Goal: Transaction & Acquisition: Subscribe to service/newsletter

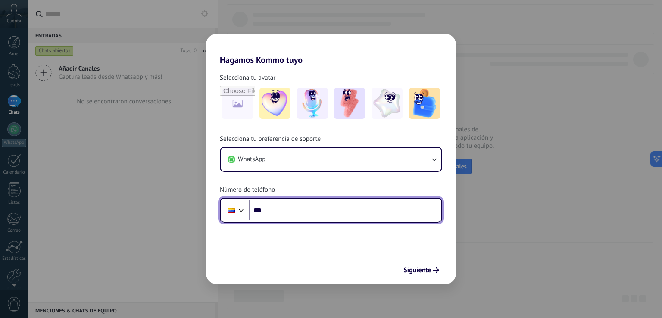
click at [305, 212] on input "***" at bounding box center [345, 210] width 192 height 20
click at [303, 208] on input "***" at bounding box center [345, 210] width 192 height 20
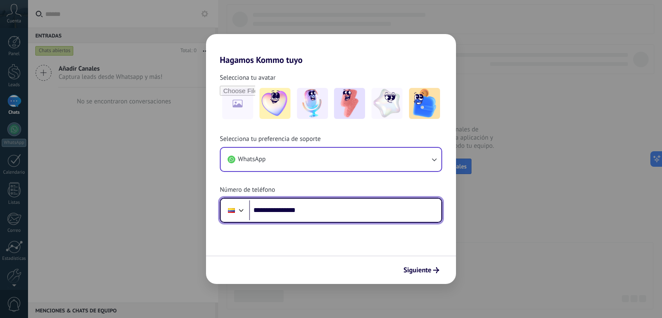
type input "**********"
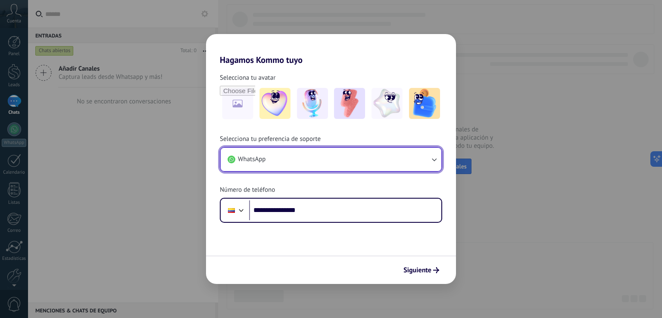
click at [435, 160] on icon "button" at bounding box center [434, 159] width 9 height 9
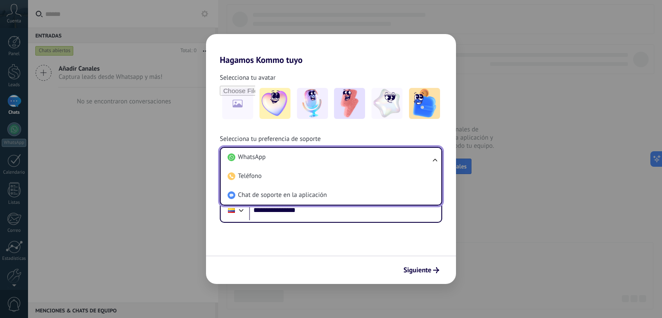
click at [435, 160] on ul "WhatsApp Teléfono Chat de soporte en la aplicación" at bounding box center [331, 176] width 222 height 59
click at [432, 135] on div "**********" at bounding box center [331, 179] width 250 height 88
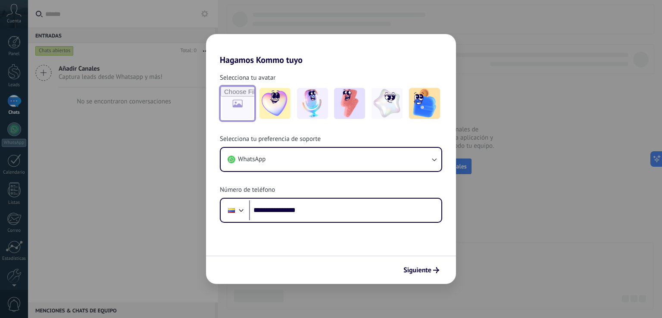
click at [243, 105] on input "file" at bounding box center [238, 104] width 34 height 34
type input "**********"
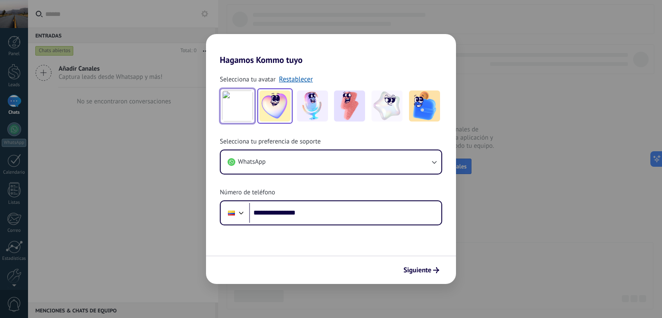
click at [267, 108] on img at bounding box center [274, 106] width 31 height 31
click at [322, 112] on img at bounding box center [312, 106] width 31 height 31
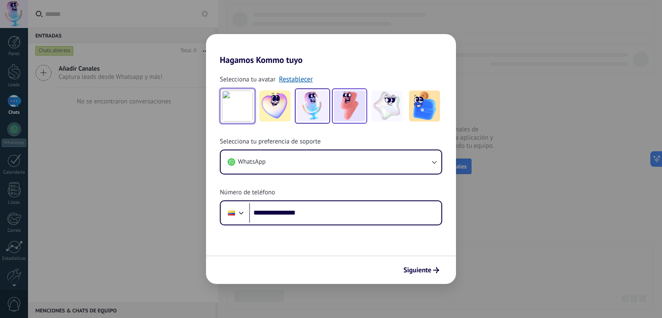
click at [348, 110] on img at bounding box center [349, 106] width 31 height 31
click at [388, 105] on img at bounding box center [387, 106] width 31 height 31
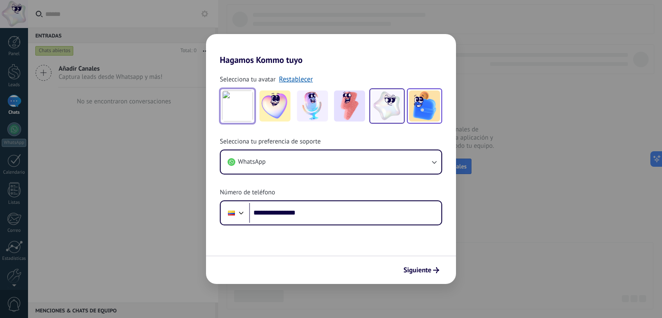
click at [422, 106] on img at bounding box center [424, 106] width 31 height 31
click at [358, 101] on img at bounding box center [349, 106] width 31 height 31
click at [248, 106] on img at bounding box center [237, 106] width 31 height 31
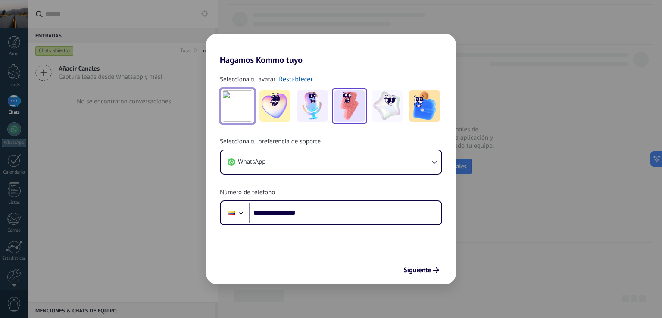
click at [353, 109] on img at bounding box center [349, 106] width 31 height 31
click at [418, 269] on span "Siguiente" at bounding box center [417, 270] width 28 height 6
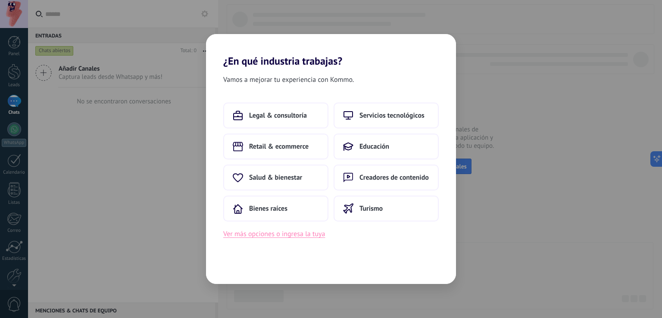
click at [295, 235] on button "Ver más opciones o ingresa la tuya" at bounding box center [274, 233] width 102 height 11
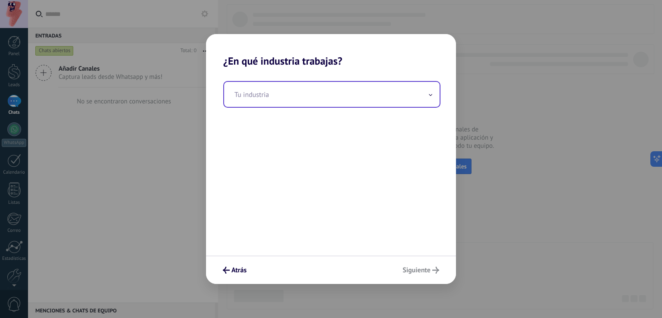
click at [275, 91] on input "text" at bounding box center [332, 94] width 216 height 25
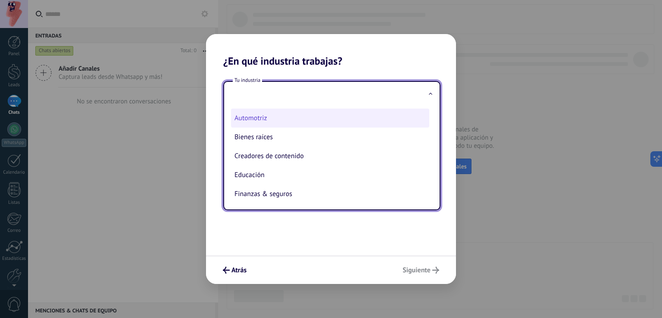
click at [258, 116] on li "Automotriz" at bounding box center [330, 118] width 198 height 19
type input "**********"
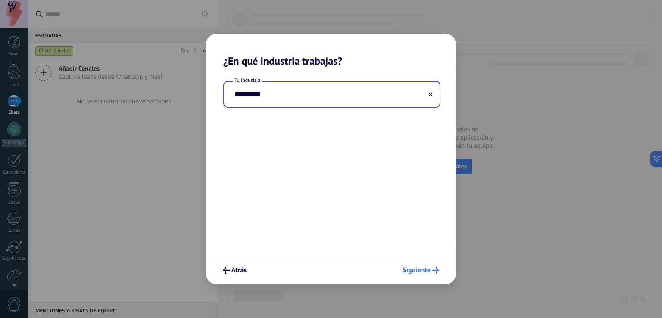
click at [406, 272] on span "Siguiente" at bounding box center [417, 270] width 28 height 6
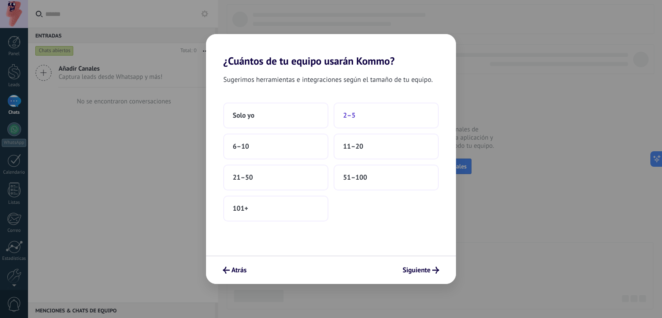
click at [347, 120] on button "2–5" at bounding box center [386, 116] width 105 height 26
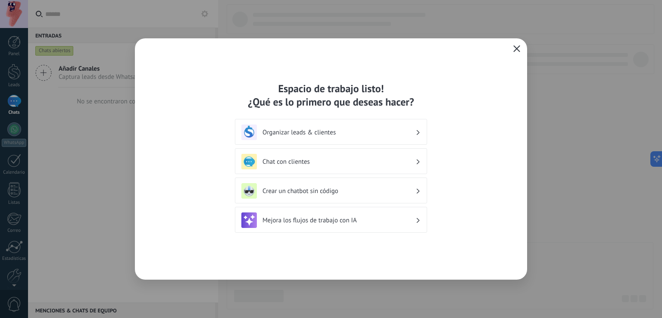
click at [336, 134] on h3 "Organizar leads & clientes" at bounding box center [338, 132] width 153 height 8
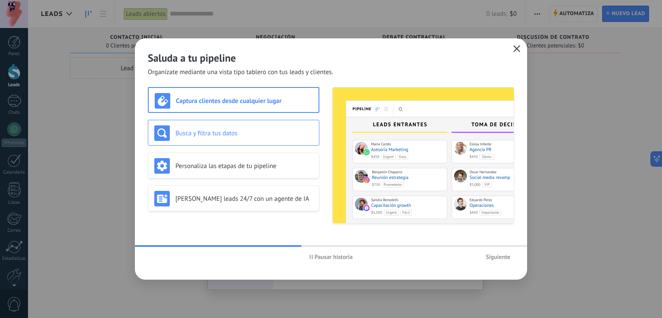
click at [281, 137] on h3 "Busca y filtra tus datos" at bounding box center [243, 133] width 137 height 8
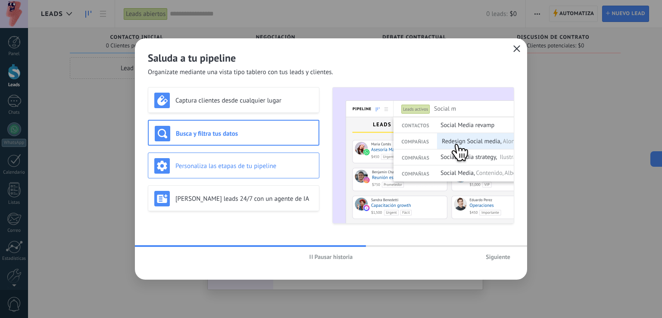
click at [260, 164] on h3 "Personaliza las etapas de tu pipeline" at bounding box center [243, 166] width 137 height 8
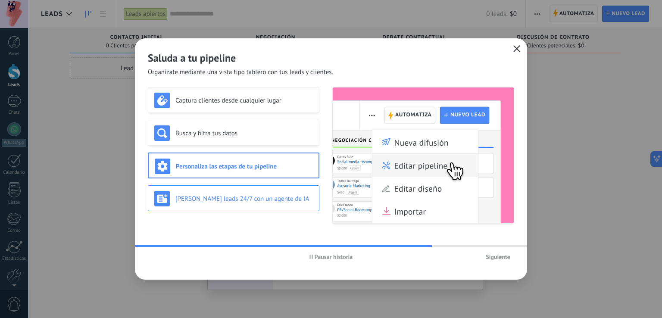
click at [260, 192] on div "[PERSON_NAME] leads 24/7 con un agente de IA" at bounding box center [233, 199] width 159 height 16
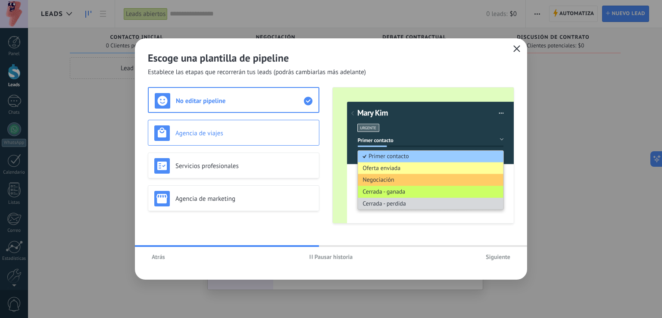
click at [260, 131] on h3 "Agencia de viajes" at bounding box center [243, 133] width 137 height 8
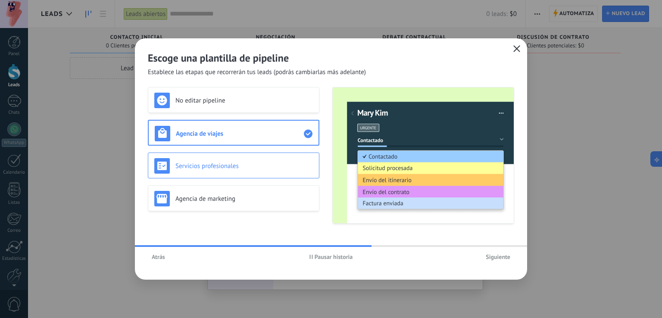
click at [255, 166] on h3 "Servicios profesionales" at bounding box center [243, 166] width 137 height 8
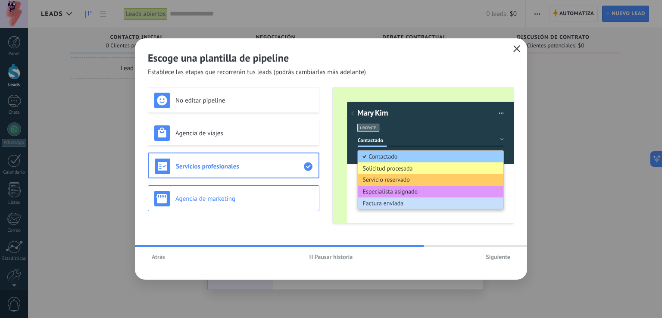
click at [264, 195] on h3 "Agencia de marketing" at bounding box center [243, 199] width 137 height 8
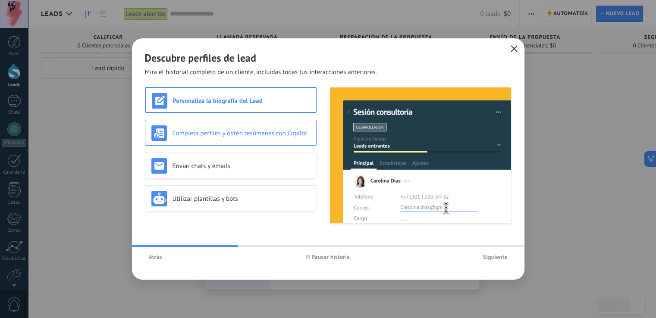
click at [252, 128] on div "Completa perfiles y obtén resúmenes con Copilot" at bounding box center [230, 133] width 159 height 16
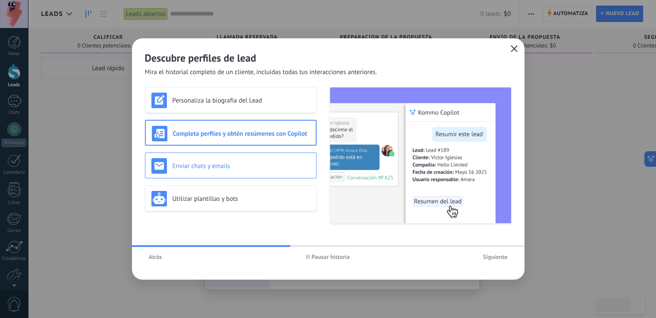
click at [252, 156] on div "Enviar chats y emails" at bounding box center [231, 166] width 172 height 26
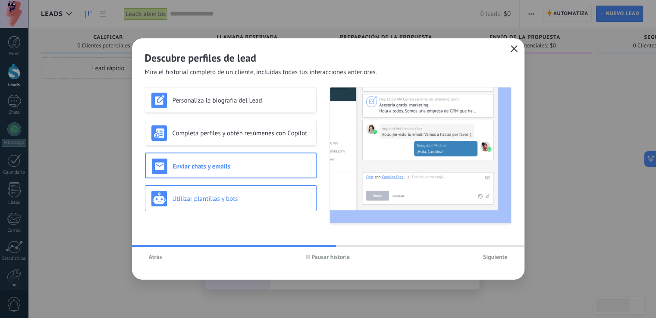
click at [255, 195] on h3 "Utilizar plantillas y bots" at bounding box center [240, 199] width 137 height 8
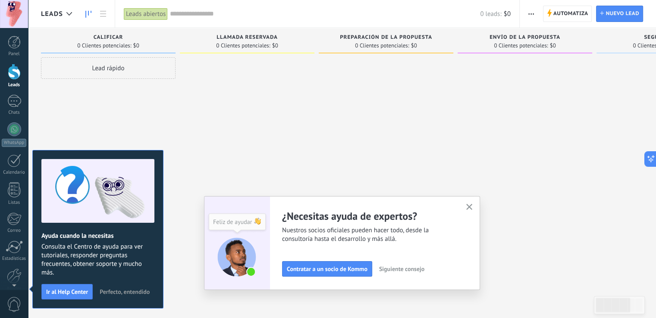
click at [137, 268] on span "Consulta el Centro de ayuda para ver tutoriales, responder preguntas frecuentes…" at bounding box center [97, 260] width 113 height 34
click at [130, 289] on span "Perfecto, entendido" at bounding box center [125, 292] width 50 height 6
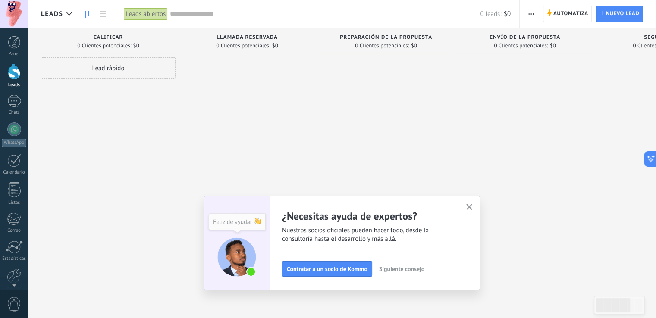
click at [472, 207] on icon "button" at bounding box center [469, 207] width 6 height 6
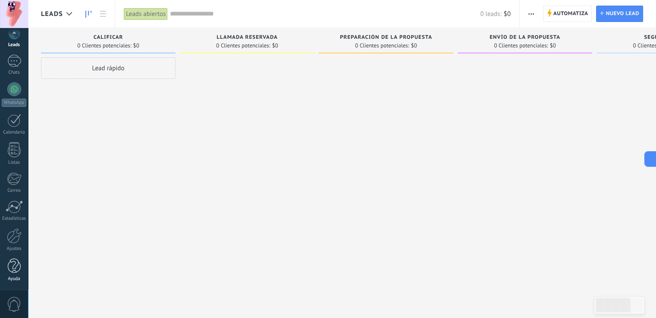
scroll to position [40, 0]
click at [12, 236] on div at bounding box center [14, 236] width 15 height 15
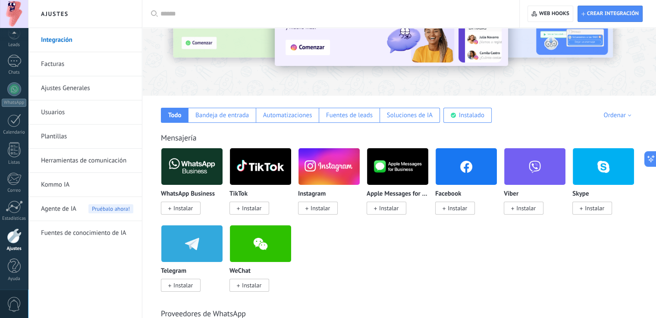
scroll to position [77, 0]
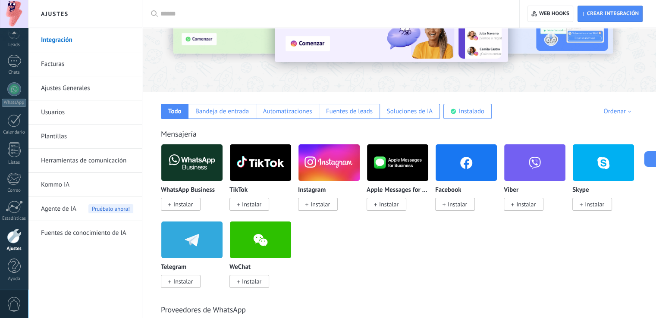
click at [313, 200] on span "Instalar" at bounding box center [319, 204] width 19 height 8
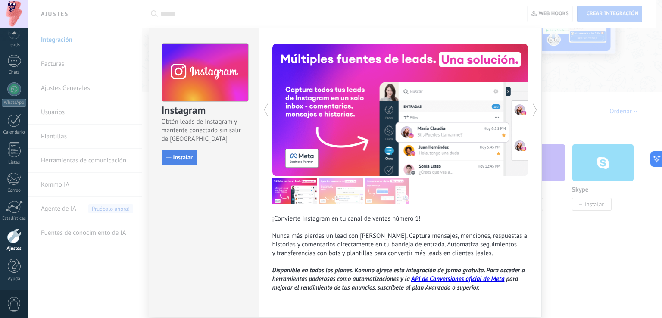
click at [188, 160] on span "Instalar" at bounding box center [182, 157] width 19 height 6
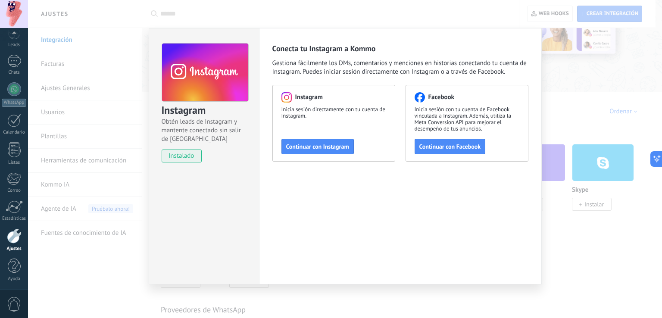
click at [553, 102] on div "Instagram Obtén leads de Instagram y mantente conectado sin salir de Kommo inst…" at bounding box center [345, 159] width 634 height 318
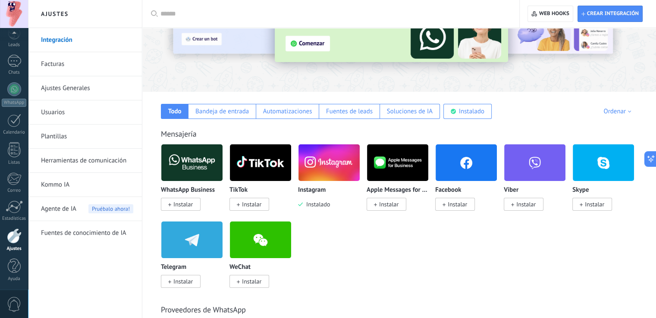
click at [519, 115] on div "Todo Bandeja de entrada Automatizaciones Fuentes de leads Soluciones de IA Inst…" at bounding box center [399, 105] width 496 height 27
click at [13, 235] on div at bounding box center [14, 235] width 15 height 15
click at [518, 120] on div "Mensajería WhatsApp Business Instalar TikTok Instalar Instagram Instalado Apple…" at bounding box center [399, 200] width 496 height 176
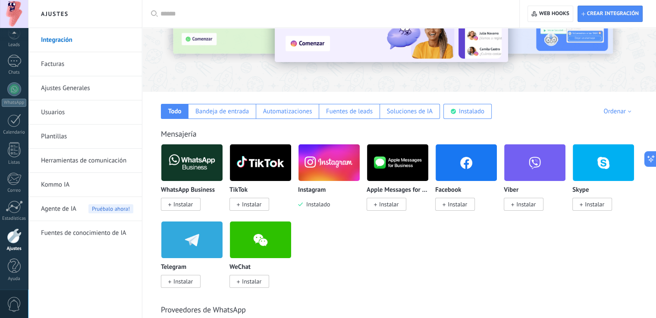
drag, startPoint x: 504, startPoint y: 112, endPoint x: 493, endPoint y: 107, distance: 12.7
click at [494, 108] on div "Todo Bandeja de entrada Automatizaciones Fuentes de leads Soluciones de IA Inst…" at bounding box center [399, 105] width 496 height 27
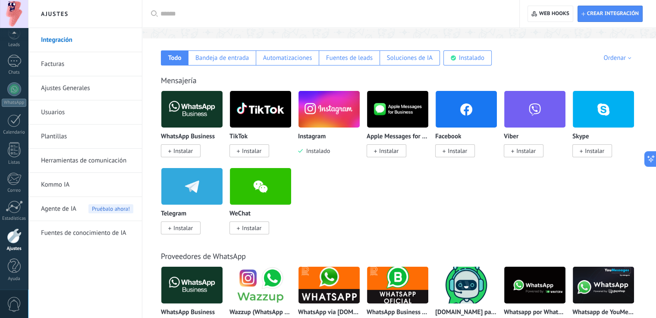
scroll to position [126, 0]
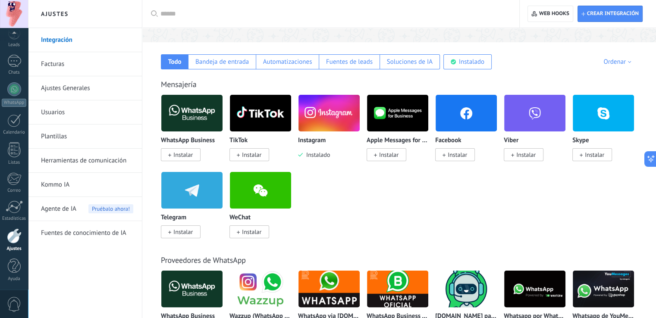
click at [628, 62] on div "Ordenar" at bounding box center [618, 62] width 31 height 8
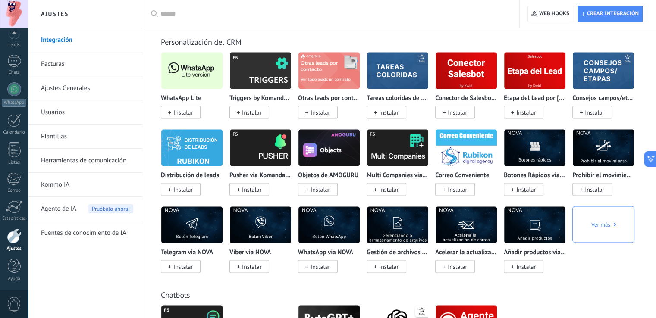
scroll to position [1705, 0]
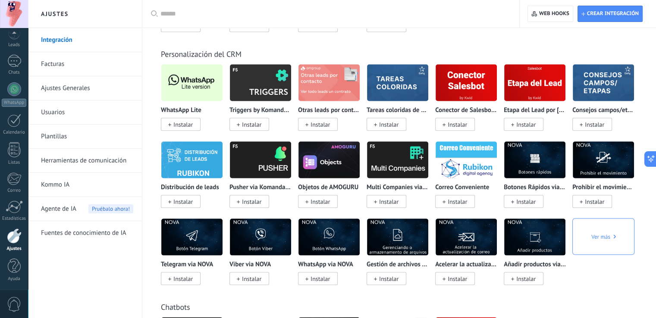
click at [191, 131] on span "Instalar" at bounding box center [181, 124] width 40 height 13
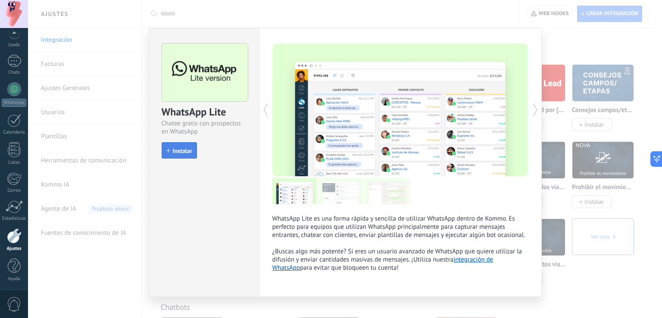
click at [179, 150] on span "Instalar" at bounding box center [182, 151] width 19 height 6
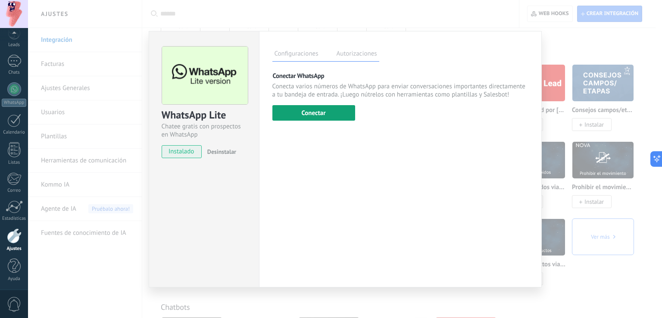
click at [322, 111] on button "Conectar" at bounding box center [313, 113] width 83 height 16
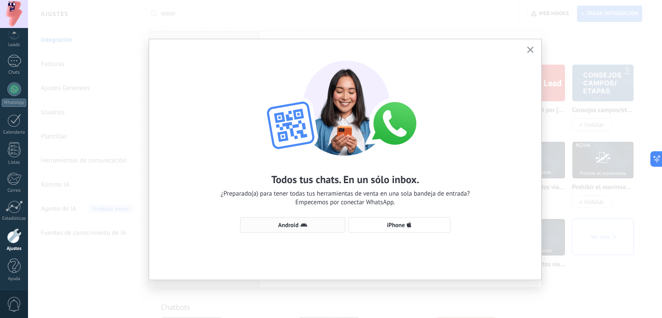
click at [304, 223] on icon "button" at bounding box center [303, 225] width 7 height 7
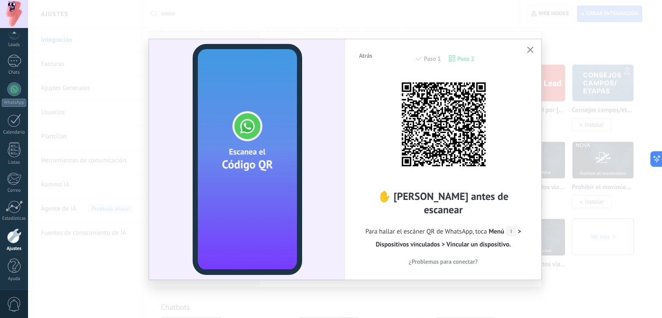
click at [534, 48] on button "button" at bounding box center [530, 50] width 11 height 12
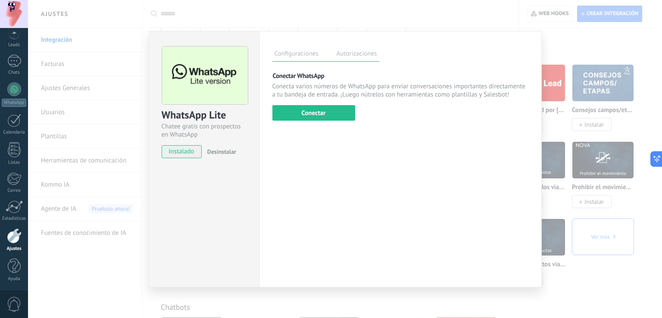
click at [561, 45] on div "WhatsApp Lite Chatee gratis con prospectos en WhatsApp instalado Desinstalar Co…" at bounding box center [345, 159] width 634 height 318
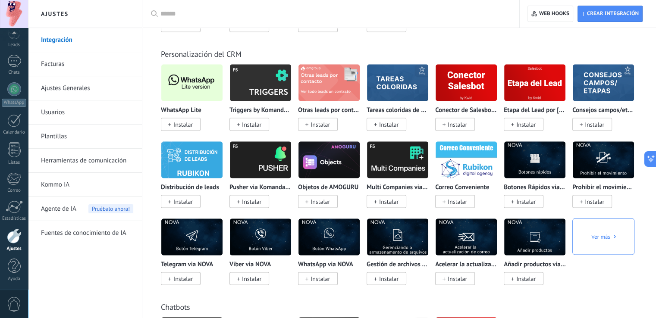
click at [545, 47] on div "Personalización del CRM WhatsApp Lite Instalar Triggers by Komanda F5 Instalar …" at bounding box center [399, 158] width 496 height 253
click at [184, 127] on span "Instalar" at bounding box center [182, 125] width 19 height 8
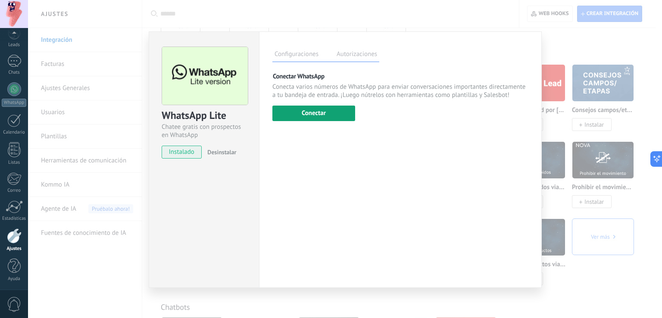
click at [322, 116] on button "Conectar" at bounding box center [313, 114] width 83 height 16
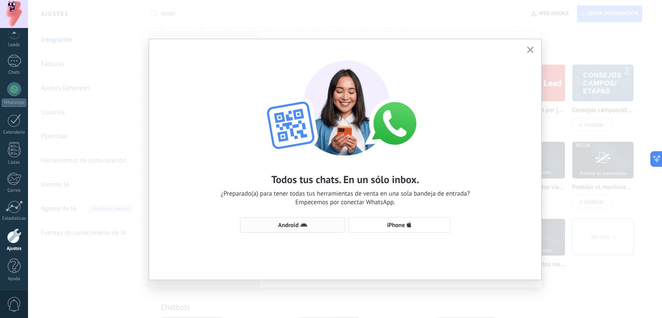
click at [309, 227] on span "Android" at bounding box center [293, 225] width 96 height 7
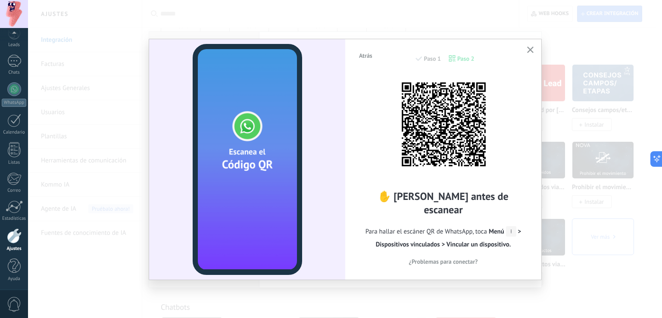
click at [532, 50] on icon "button" at bounding box center [530, 50] width 6 height 6
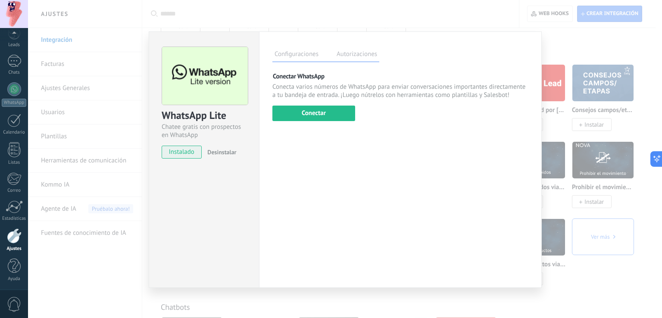
click at [571, 44] on div "WhatsApp Lite Chatee gratis con prospectos en WhatsApp instalado Desinstalar Co…" at bounding box center [345, 159] width 634 height 318
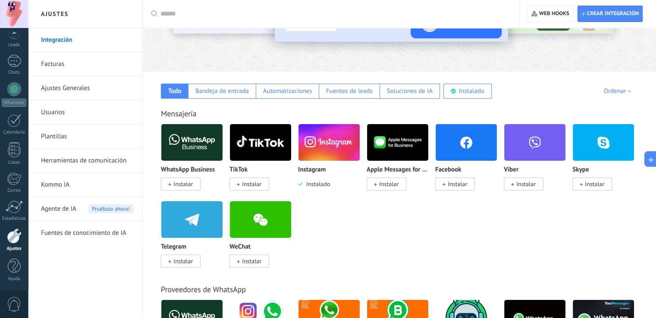
scroll to position [105, 0]
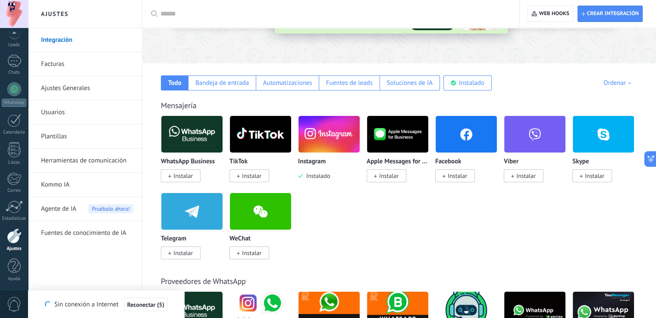
click at [412, 142] on div "WhatsApp Business Instalar TikTok Instalar Instagram Instalado Apple Messages f…" at bounding box center [403, 193] width 485 height 154
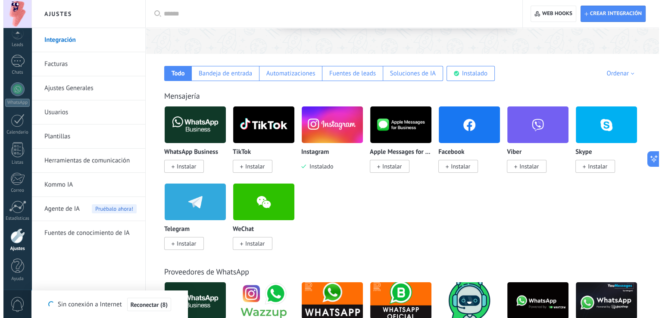
scroll to position [107, 0]
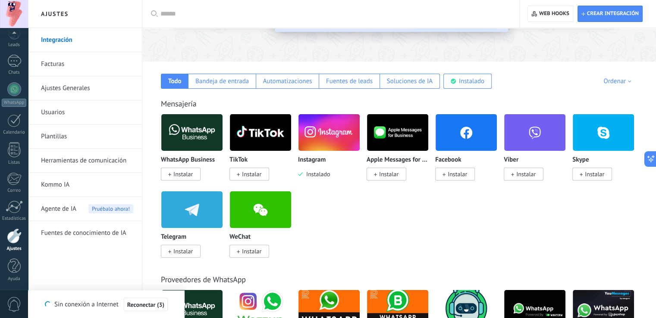
click at [328, 140] on img at bounding box center [328, 133] width 61 height 42
click at [325, 129] on img at bounding box center [328, 133] width 61 height 42
click at [325, 128] on img at bounding box center [328, 133] width 61 height 42
click at [324, 129] on img at bounding box center [328, 133] width 61 height 42
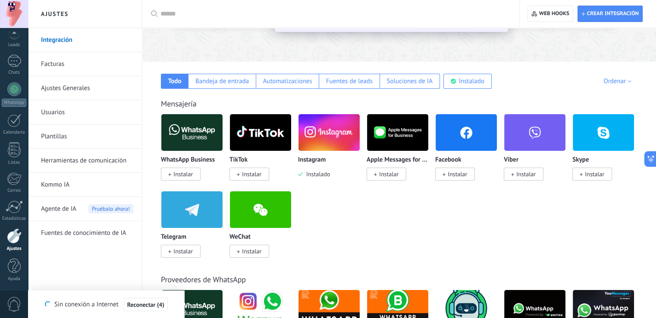
click at [326, 133] on img at bounding box center [328, 133] width 61 height 42
click at [426, 208] on div "WhatsApp Business Instalar TikTok Instalar Instagram Instalado Apple Messages f…" at bounding box center [403, 191] width 485 height 154
click at [452, 226] on div "WhatsApp Business Instalar TikTok Instalar Instagram Instalado Apple Messages f…" at bounding box center [403, 191] width 485 height 154
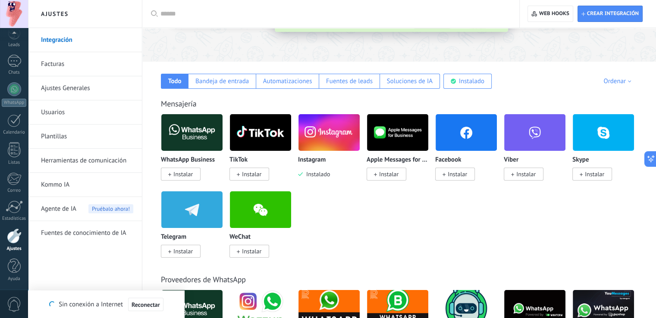
click at [338, 148] on img at bounding box center [328, 133] width 61 height 42
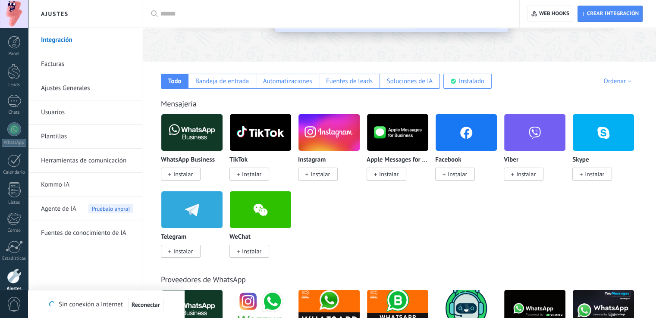
click at [345, 138] on img at bounding box center [328, 133] width 61 height 42
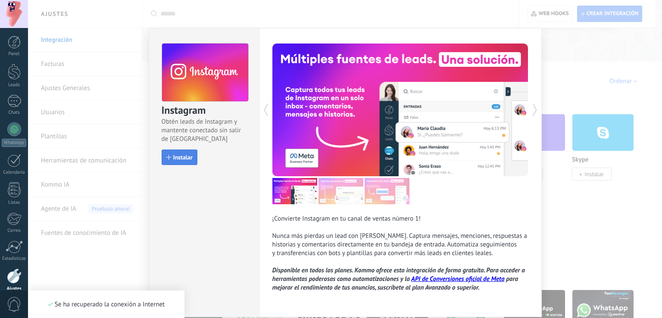
click at [188, 156] on span "Instalar" at bounding box center [182, 157] width 19 height 6
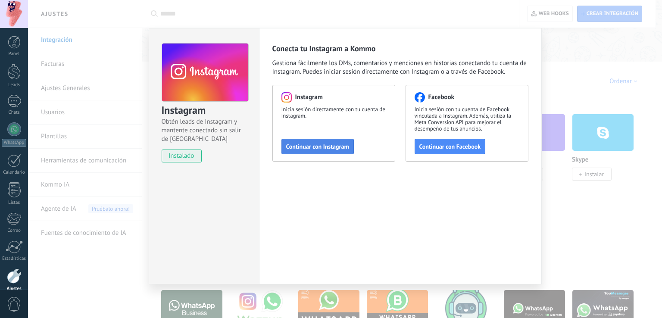
click at [331, 144] on span "Continuar con Instagram" at bounding box center [317, 147] width 63 height 6
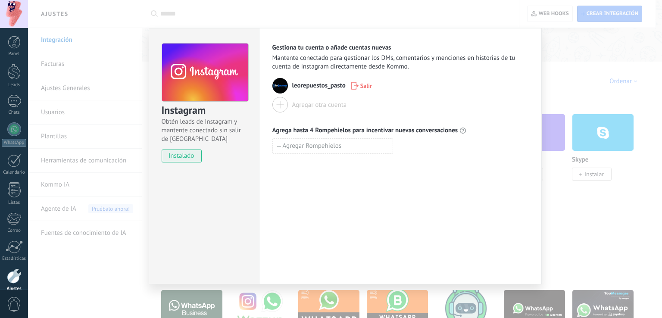
click at [310, 84] on span "leorepuestos_pasto" at bounding box center [318, 85] width 53 height 9
click at [559, 42] on div "Instagram Obtén leads de Instagram y mantente conectado sin salir de Kommo inst…" at bounding box center [345, 159] width 634 height 318
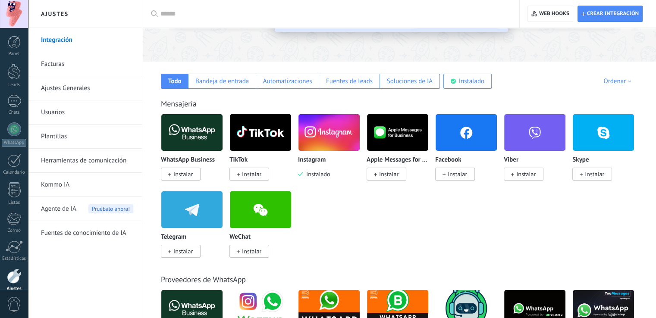
click at [460, 170] on span "Instalar" at bounding box center [455, 174] width 40 height 13
click at [447, 176] on span "Instalar" at bounding box center [455, 174] width 40 height 13
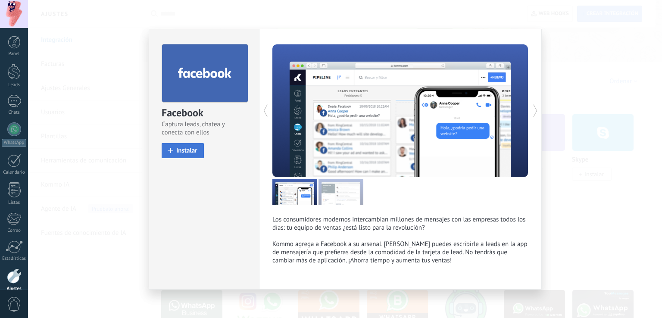
click at [184, 150] on span "Instalar" at bounding box center [186, 150] width 21 height 6
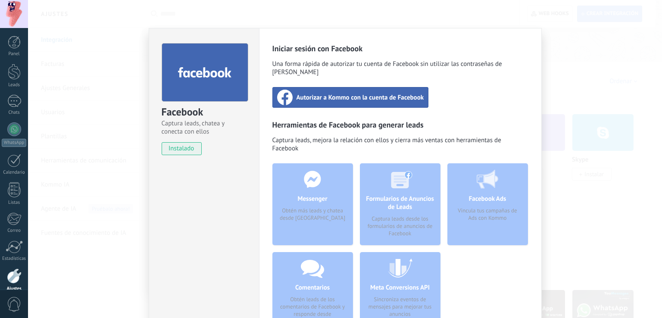
click at [342, 93] on span "Autorizar a Kommo con la cuenta de Facebook" at bounding box center [361, 97] width 128 height 9
